Goal: Task Accomplishment & Management: Complete application form

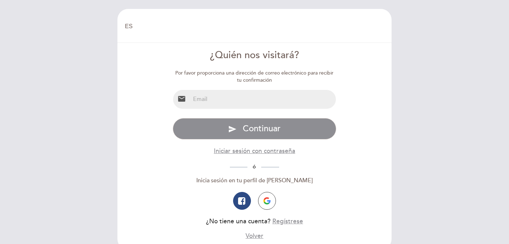
select select "es"
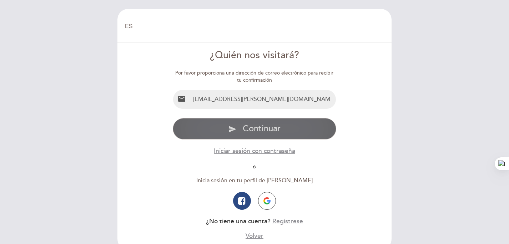
type input "[EMAIL_ADDRESS][PERSON_NAME][DOMAIN_NAME]"
click at [244, 129] on span "Continuar" at bounding box center [262, 128] width 38 height 10
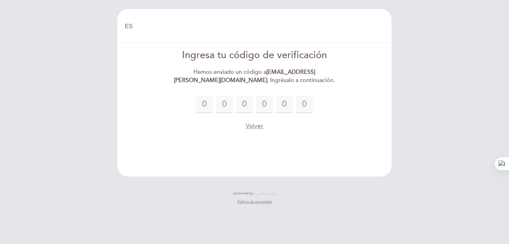
click at [346, 158] on header "EN ES PT [GEOGRAPHIC_DATA] [GEOGRAPHIC_DATA], Cambiar usuario Hacer una reserva…" at bounding box center [254, 93] width 274 height 168
click at [257, 131] on button "Volver" at bounding box center [254, 126] width 18 height 9
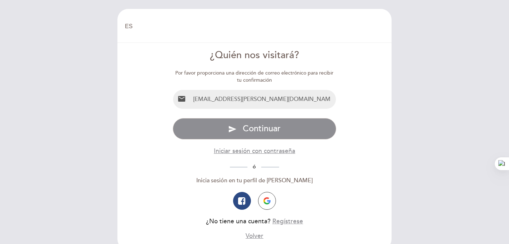
click at [304, 98] on input "[EMAIL_ADDRESS][PERSON_NAME][DOMAIN_NAME]" at bounding box center [263, 99] width 146 height 19
drag, startPoint x: 297, startPoint y: 98, endPoint x: 141, endPoint y: 98, distance: 156.2
click at [141, 98] on form "¿Quién nos visitará? Por favor proporciona una dirección de correo electrónico …" at bounding box center [254, 145] width 264 height 192
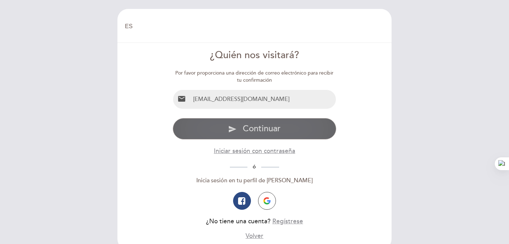
type input "[EMAIL_ADDRESS][DOMAIN_NAME]"
click at [246, 133] on span "Continuar" at bounding box center [262, 128] width 38 height 10
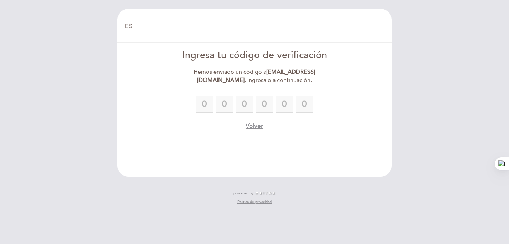
type input "1"
type input "8"
type input "5"
type input "3"
type input "6"
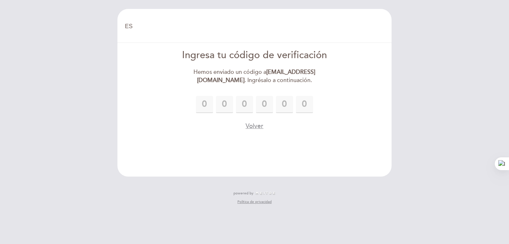
type input "0"
